Goal: Transaction & Acquisition: Purchase product/service

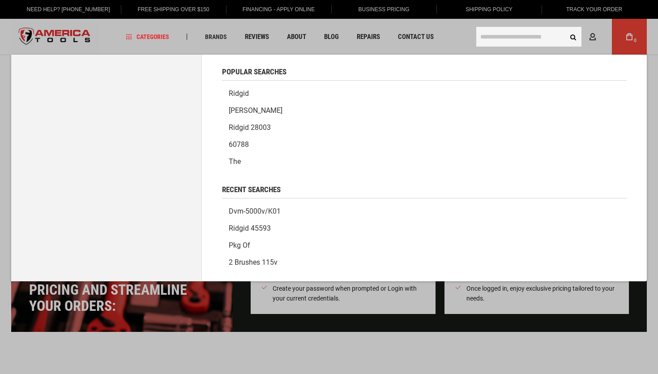
click at [541, 39] on input "text" at bounding box center [529, 37] width 105 height 20
paste input "**********"
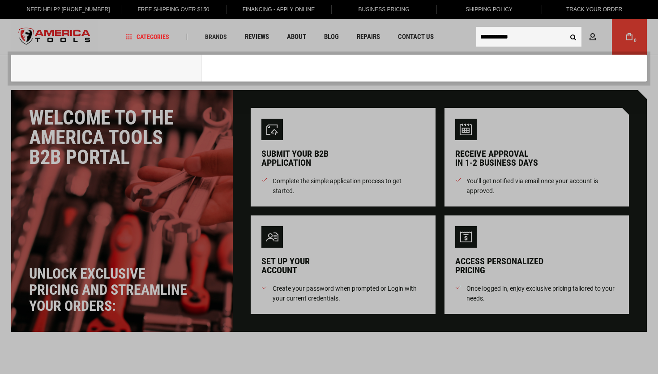
type input "**********"
click at [565, 28] on button "Search" at bounding box center [573, 36] width 17 height 17
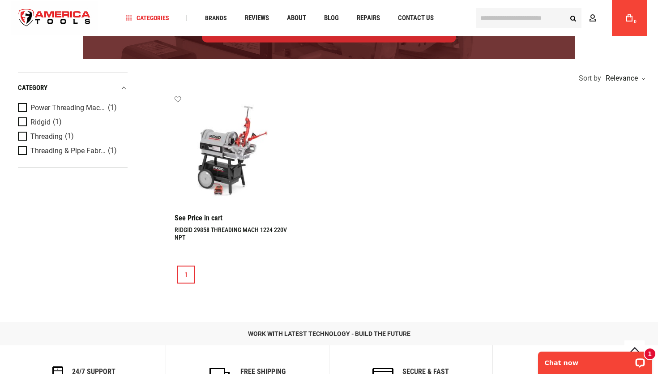
scroll to position [171, 0]
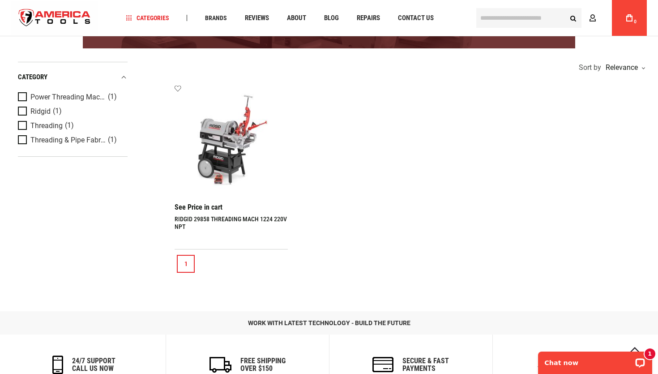
click at [233, 163] on img at bounding box center [231, 141] width 95 height 95
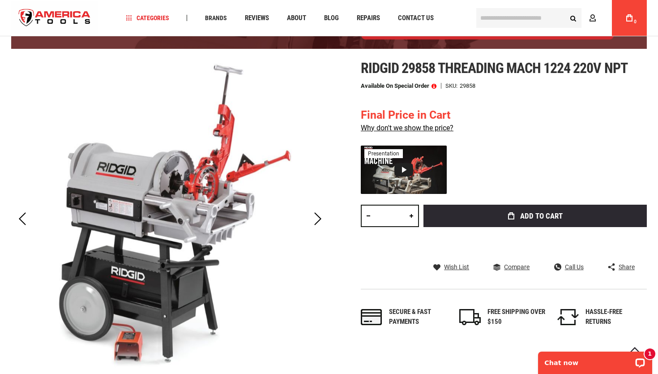
scroll to position [105, 0]
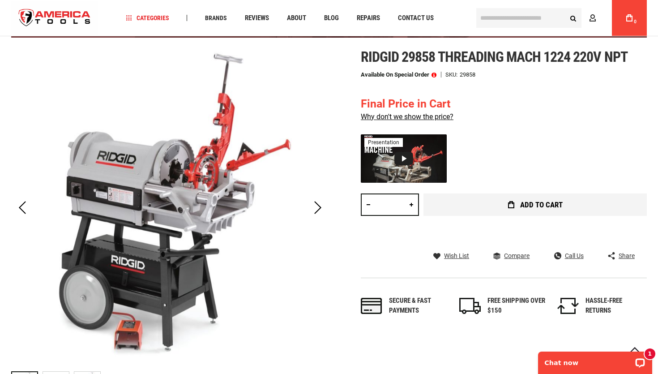
click at [469, 214] on button "Add to Cart" at bounding box center [535, 204] width 223 height 22
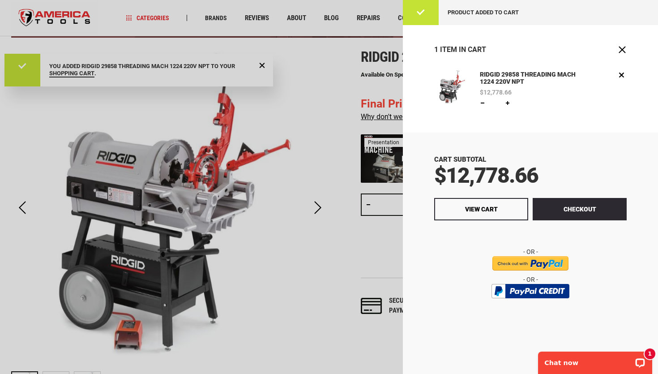
scroll to position [0, 0]
click at [509, 207] on link "View Cart" at bounding box center [481, 209] width 94 height 22
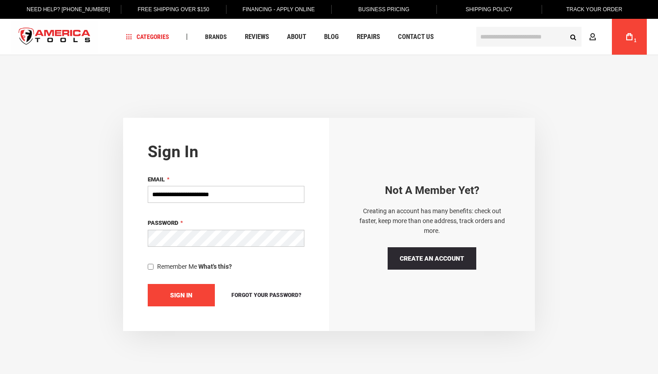
click at [197, 293] on button "Sign In" at bounding box center [181, 295] width 67 height 22
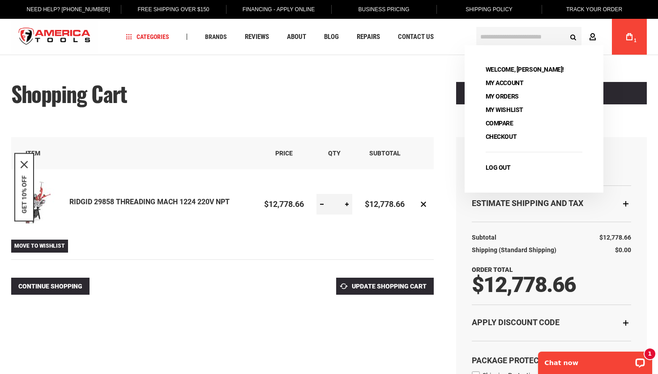
click at [596, 34] on icon at bounding box center [592, 37] width 7 height 9
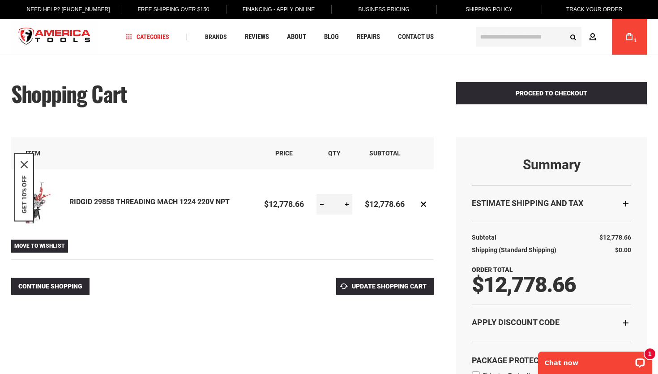
click at [596, 34] on icon at bounding box center [592, 37] width 7 height 9
click at [501, 38] on input "text" at bounding box center [529, 37] width 105 height 20
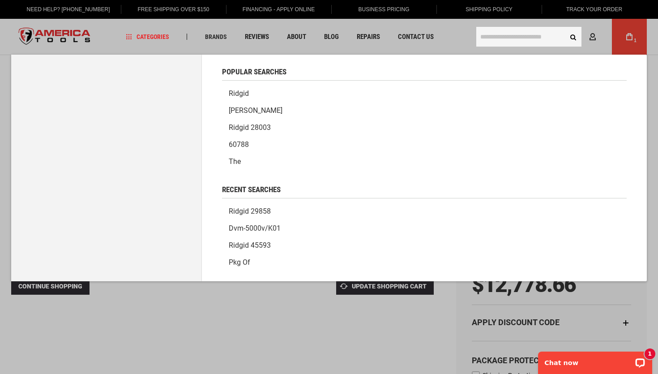
paste input "**********"
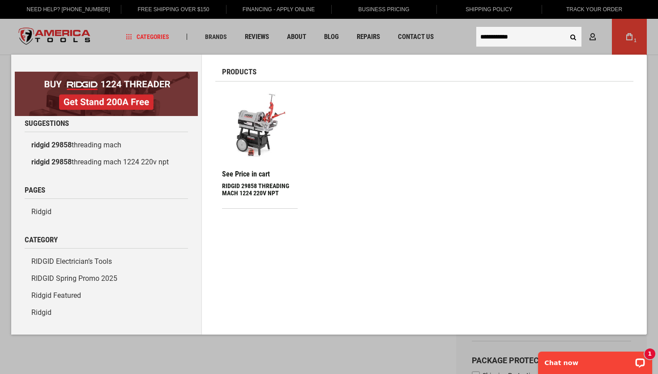
type input "**********"
click at [565, 28] on button "Search" at bounding box center [573, 36] width 17 height 17
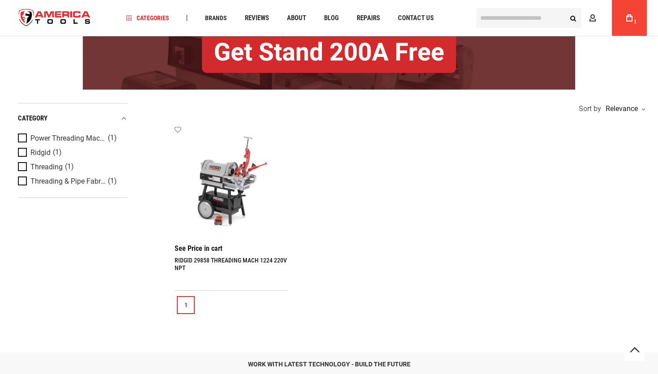
scroll to position [140, 0]
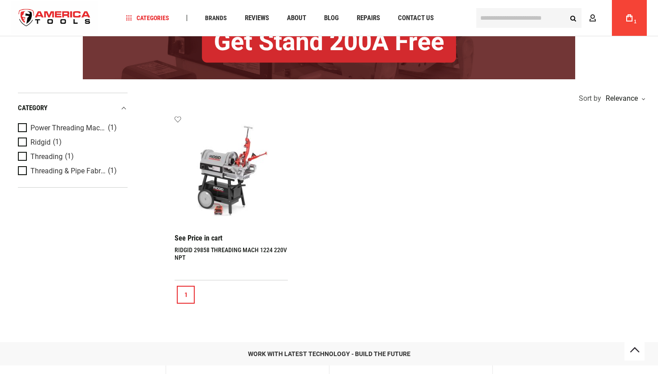
click at [235, 179] on img at bounding box center [231, 172] width 95 height 95
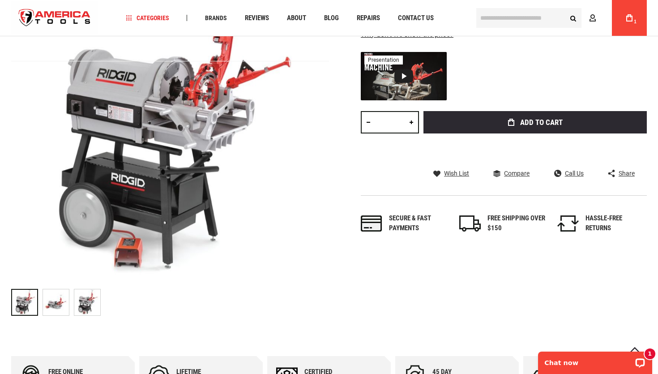
scroll to position [192, 0]
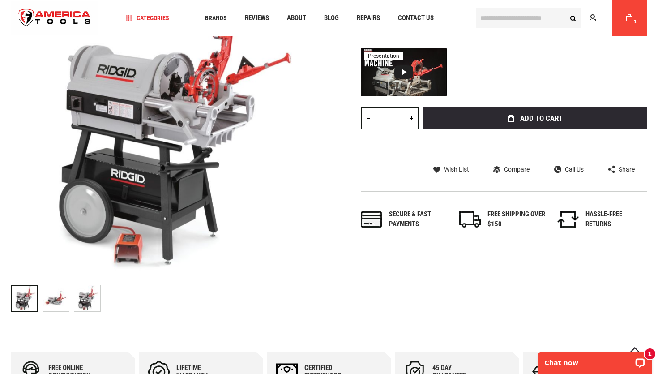
click at [635, 39] on div "Ridgid 29858 threading mach 1224 220v npt Available on Special Order SKU 29858 …" at bounding box center [504, 104] width 286 height 284
click at [636, 12] on link "My Cart 1" at bounding box center [629, 18] width 17 height 36
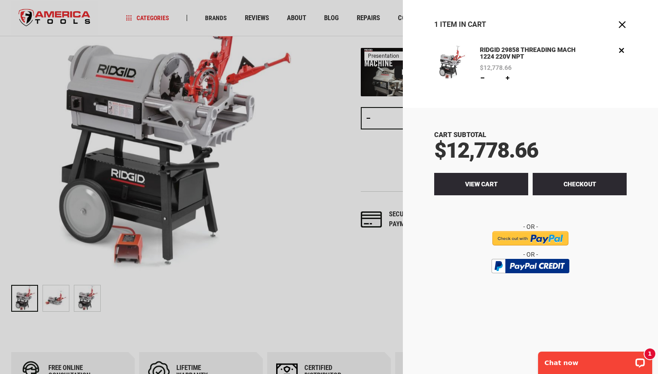
click at [500, 185] on link "View Cart" at bounding box center [481, 184] width 94 height 22
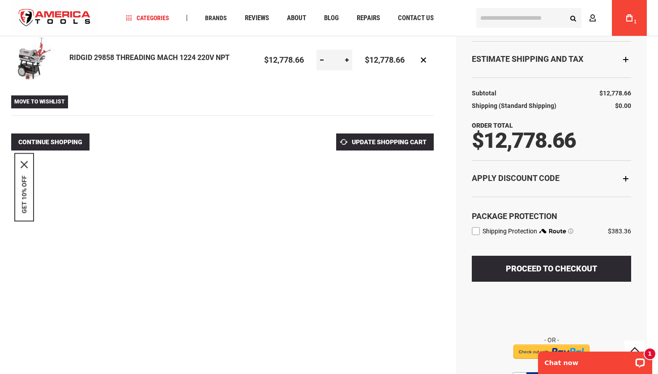
scroll to position [145, 0]
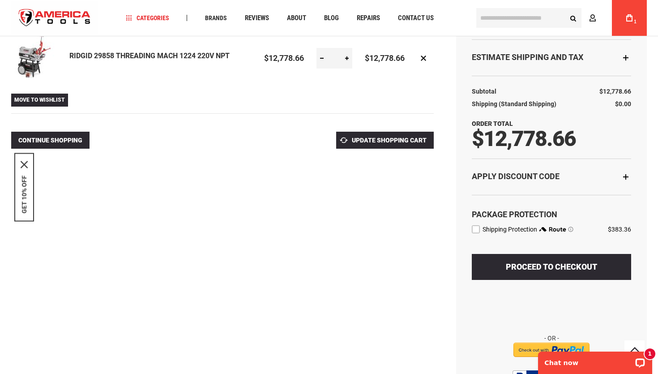
click at [627, 182] on div "Apply Discount Code" at bounding box center [551, 177] width 159 height 36
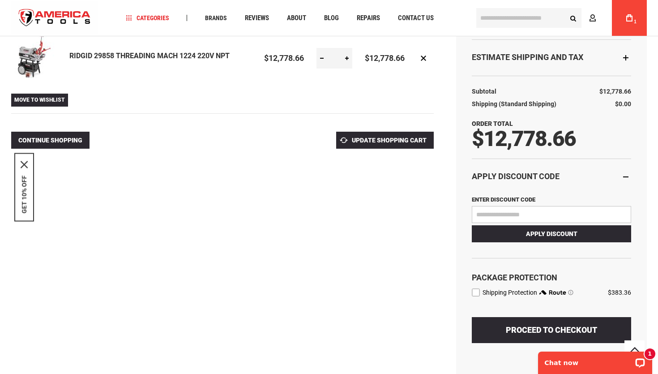
click at [537, 214] on input "Enter discount code" at bounding box center [551, 214] width 159 height 17
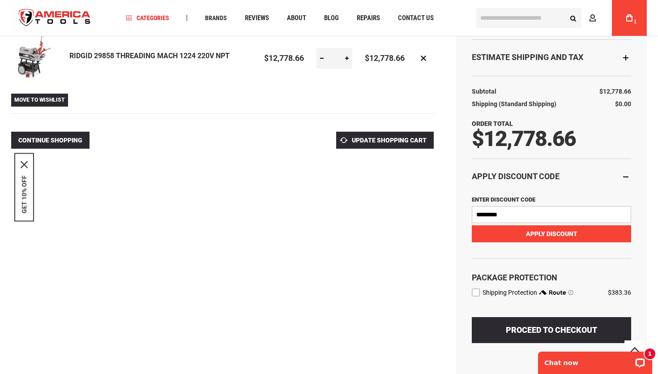
type input "*********"
click at [539, 227] on button "Apply Discount" at bounding box center [551, 233] width 159 height 17
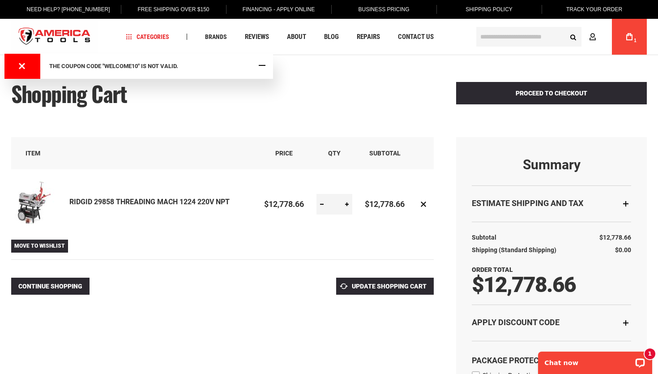
click at [261, 67] on span "Close Message" at bounding box center [262, 65] width 7 height 7
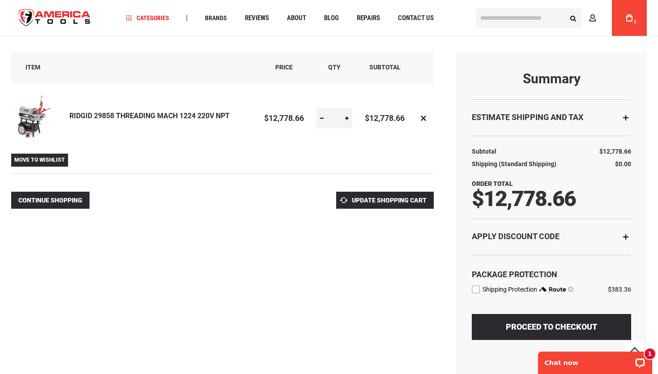
scroll to position [85, 0]
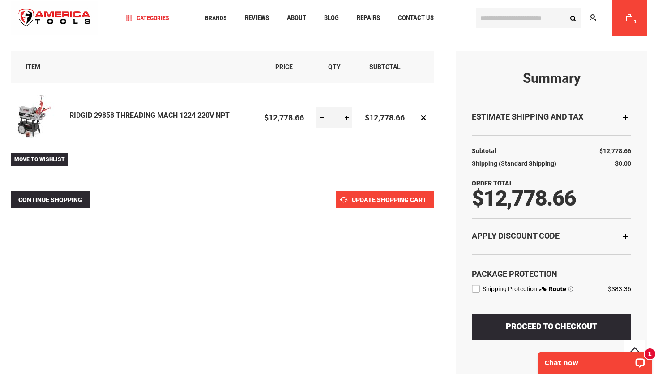
click at [426, 199] on span "Update Shopping Cart" at bounding box center [389, 199] width 75 height 7
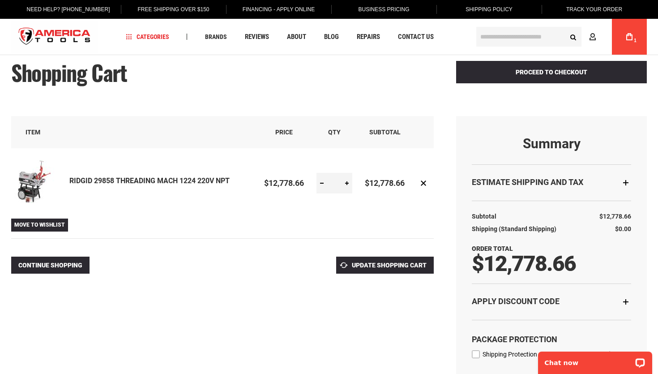
scroll to position [8, 0]
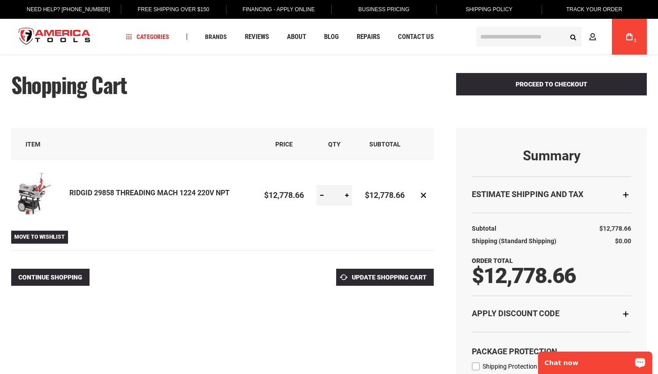
click at [578, 355] on div "Chat now" at bounding box center [595, 363] width 114 height 22
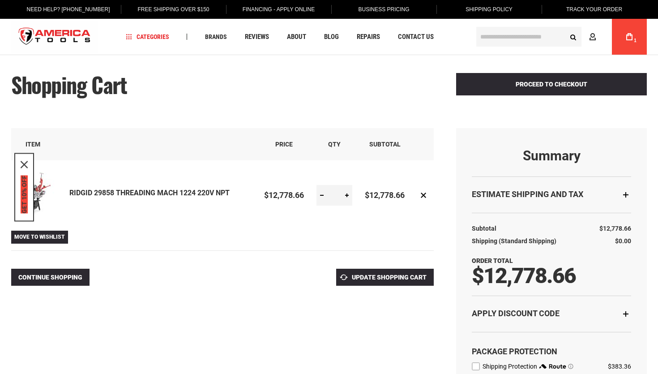
click at [21, 197] on button "GET 10% OFF" at bounding box center [24, 194] width 7 height 38
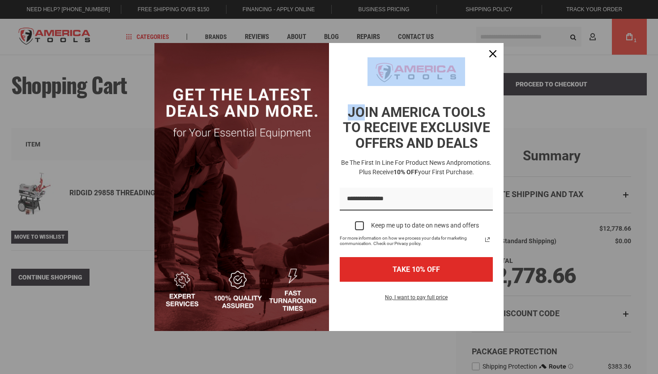
drag, startPoint x: 364, startPoint y: 107, endPoint x: 350, endPoint y: 79, distance: 32.0
click at [350, 79] on div "JOIN AMERICA TOOLS TO RECEIVE EXCLUSIVE OFFERS AND DEALS Be the first in line f…" at bounding box center [417, 183] width 164 height 262
click at [494, 52] on icon "close icon" at bounding box center [493, 53] width 7 height 7
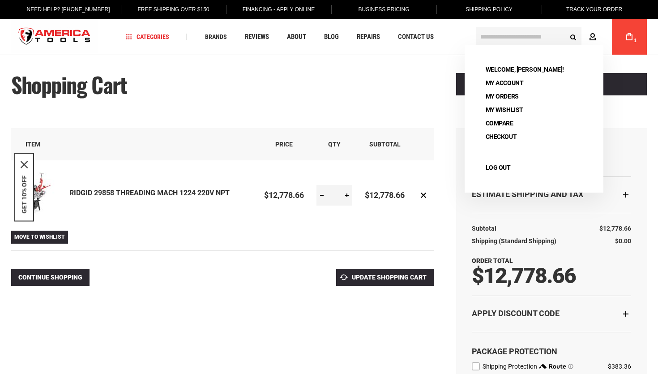
click at [596, 40] on icon at bounding box center [592, 37] width 7 height 9
click at [591, 34] on icon at bounding box center [592, 37] width 7 height 9
click at [593, 37] on icon at bounding box center [592, 37] width 7 height 9
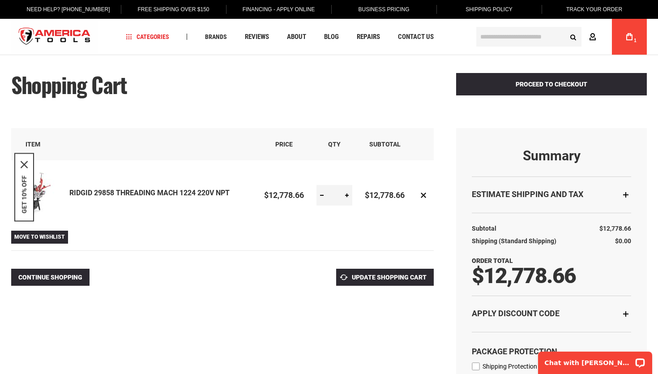
click at [593, 37] on icon at bounding box center [592, 37] width 7 height 9
click at [563, 361] on p "Chat with [PERSON_NAME]" at bounding box center [589, 362] width 89 height 7
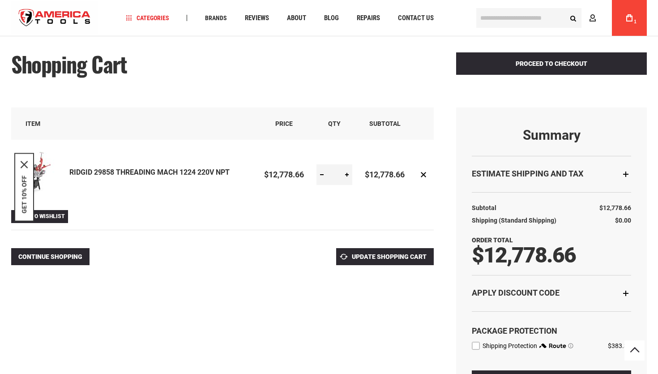
scroll to position [0, 0]
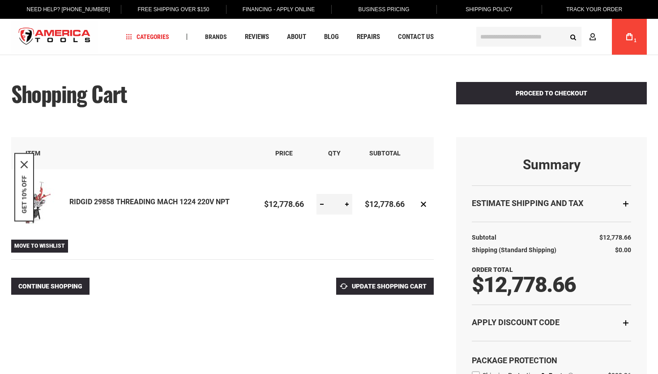
drag, startPoint x: 66, startPoint y: 198, endPoint x: 122, endPoint y: 206, distance: 56.5
